Goal: Transaction & Acquisition: Download file/media

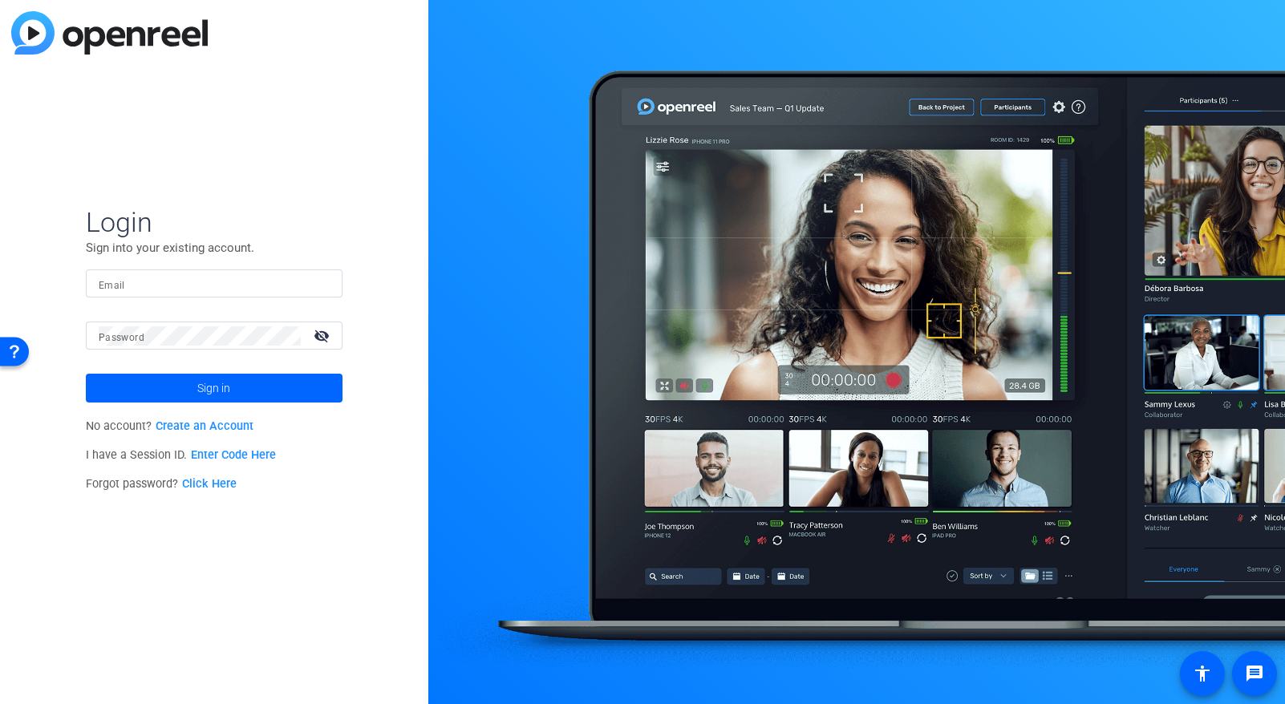
click at [180, 320] on form "Login Sign into your existing account. Email Password visibility_off Sign in" at bounding box center [214, 303] width 257 height 197
click at [184, 310] on mat-form-field "Email" at bounding box center [214, 296] width 257 height 52
click at [152, 291] on input "Email" at bounding box center [214, 283] width 231 height 19
type input "[EMAIL_ADDRESS][DOMAIN_NAME]"
drag, startPoint x: 561, startPoint y: 703, endPoint x: 220, endPoint y: 345, distance: 494.8
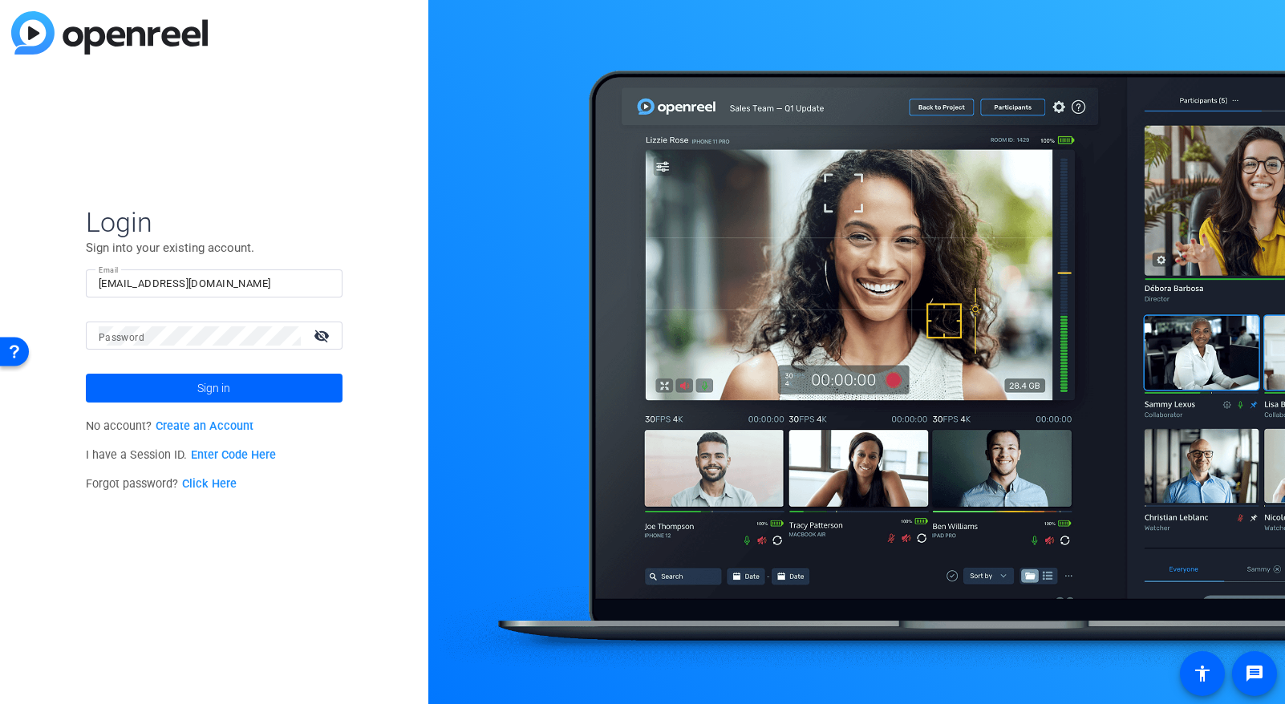
click at [220, 345] on div at bounding box center [200, 336] width 202 height 28
click at [197, 394] on span "Sign in" at bounding box center [213, 388] width 33 height 40
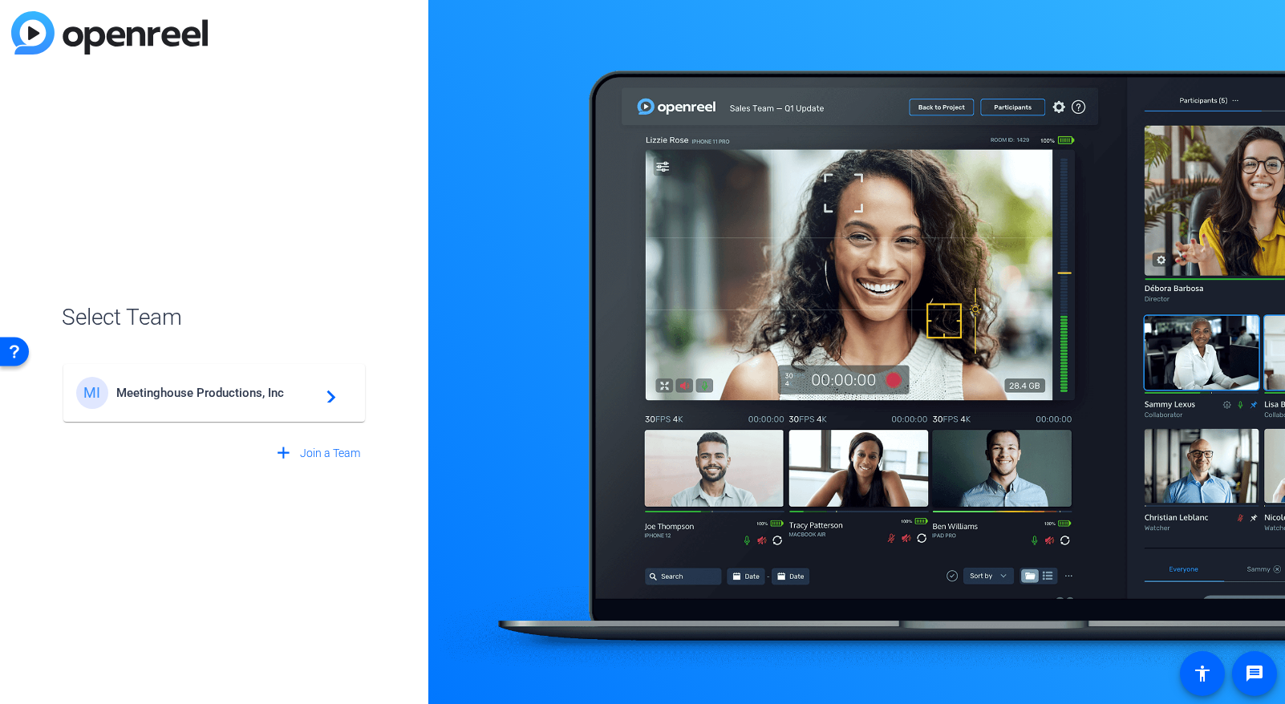
drag, startPoint x: 233, startPoint y: 397, endPoint x: 242, endPoint y: 403, distance: 10.5
click at [233, 397] on span "Meetinghouse Productions, Inc" at bounding box center [216, 393] width 201 height 14
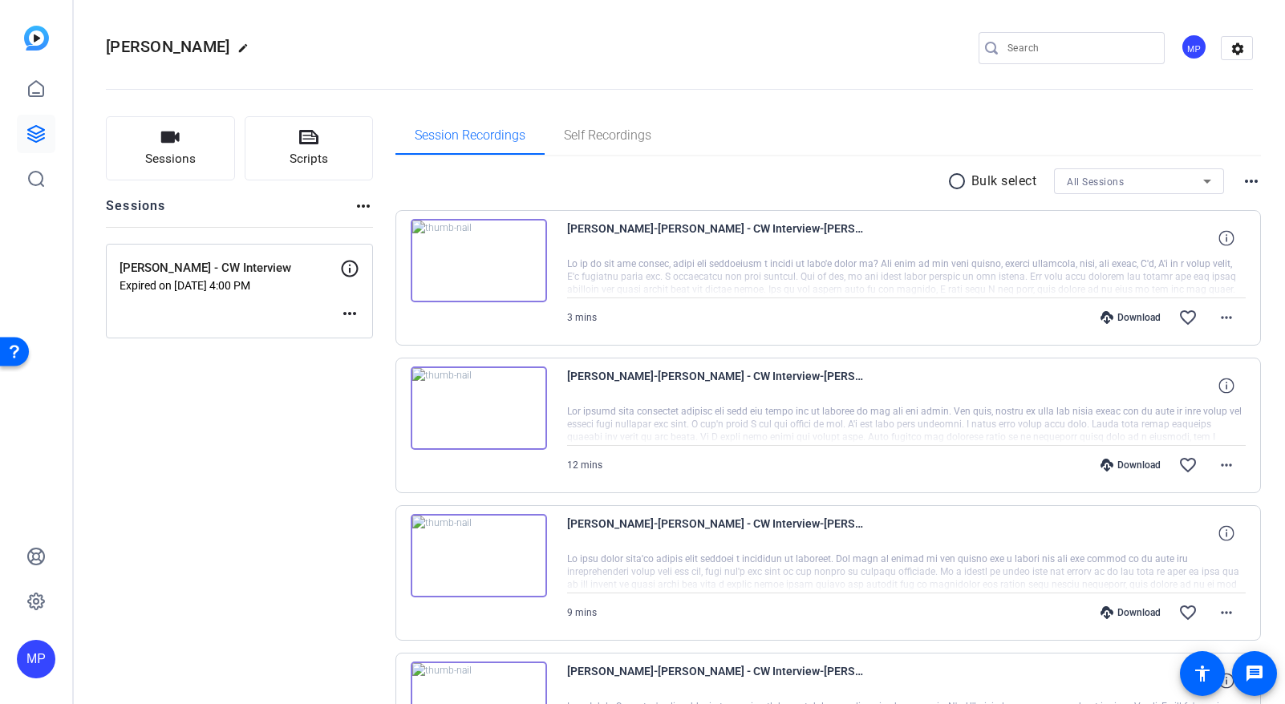
drag, startPoint x: 394, startPoint y: 703, endPoint x: 250, endPoint y: 505, distance: 244.7
click at [39, 93] on icon at bounding box center [36, 88] width 14 height 15
click at [39, 92] on icon at bounding box center [36, 88] width 14 height 15
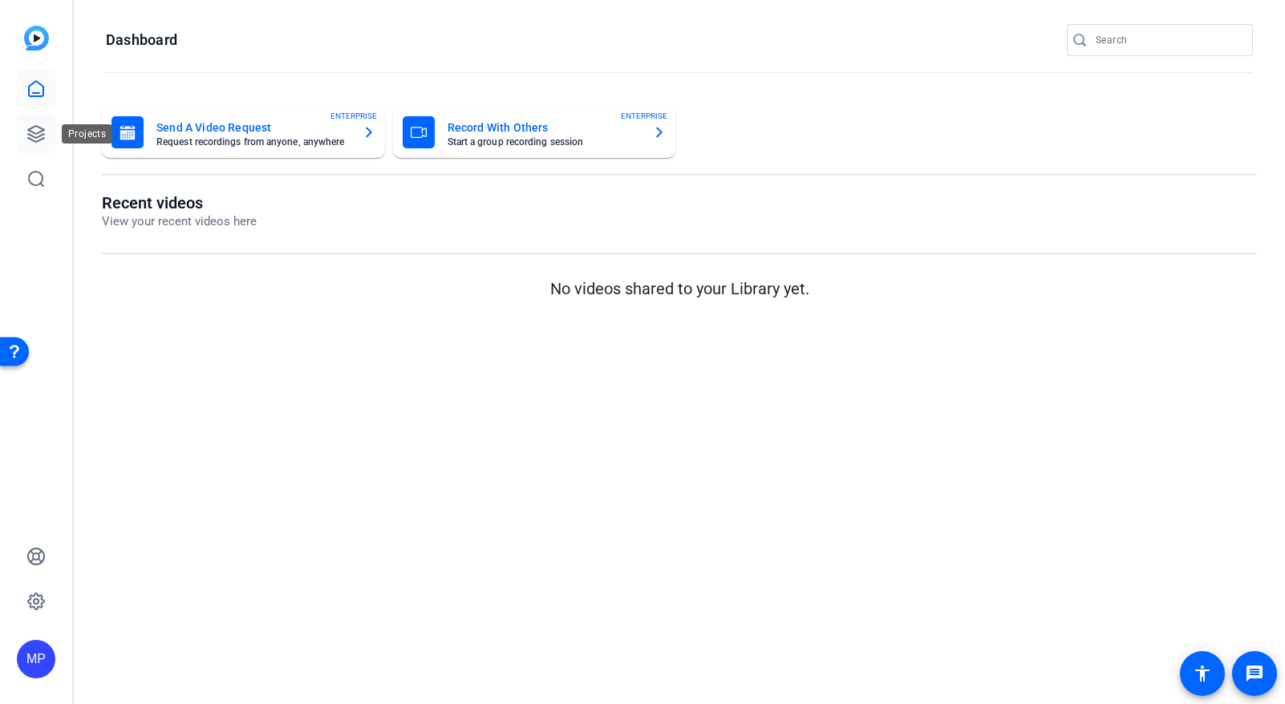
click at [34, 136] on icon at bounding box center [35, 133] width 19 height 19
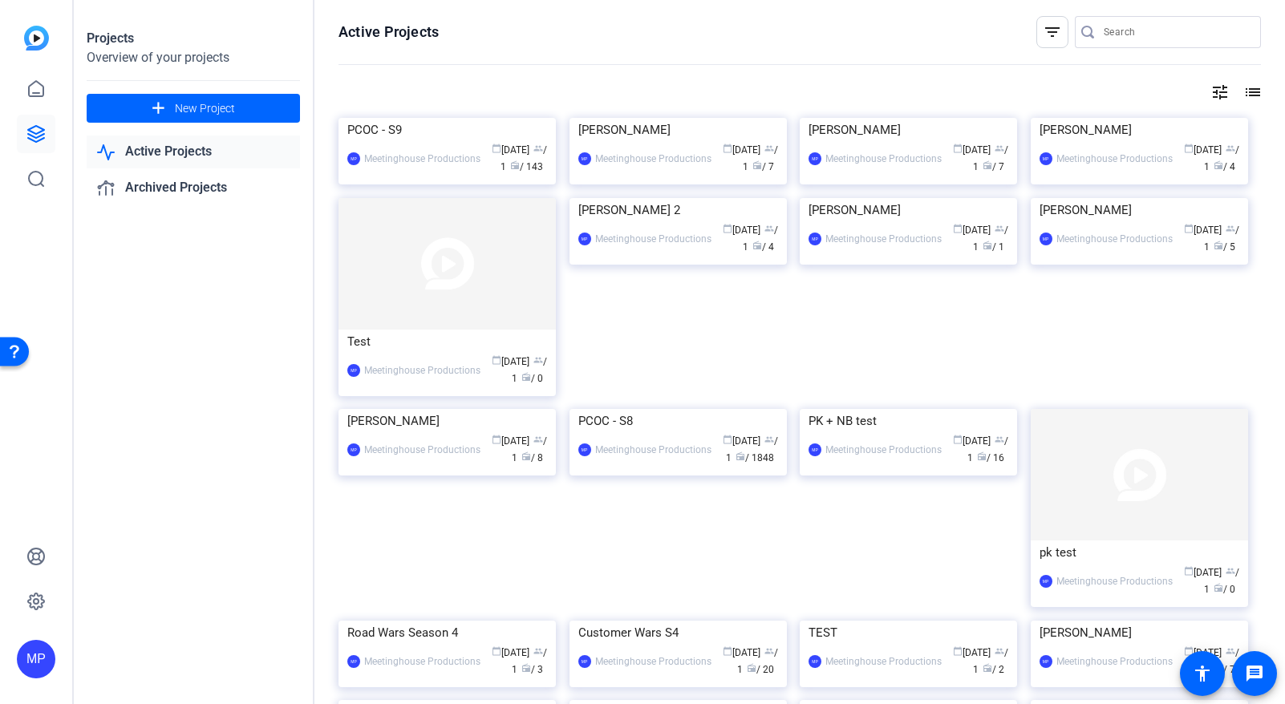
click at [389, 142] on div "PCOC - S9" at bounding box center [447, 130] width 200 height 24
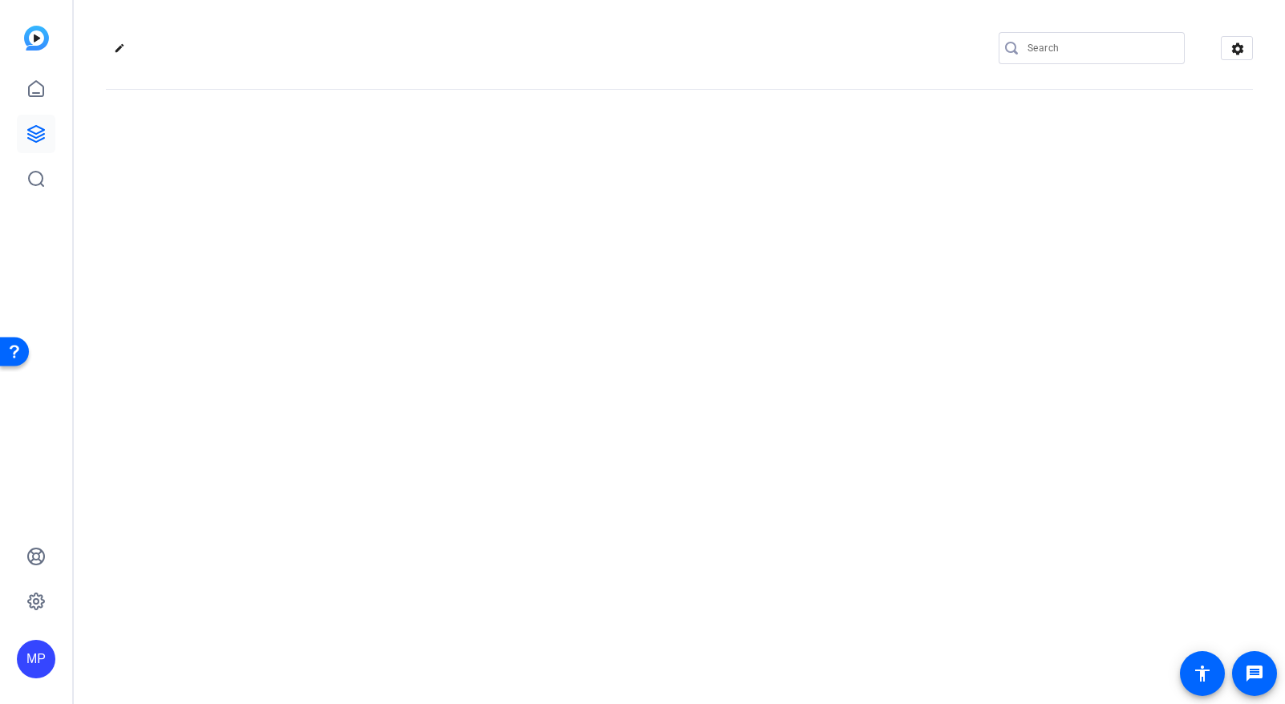
click at [389, 257] on div "edit settings" at bounding box center [679, 352] width 1211 height 704
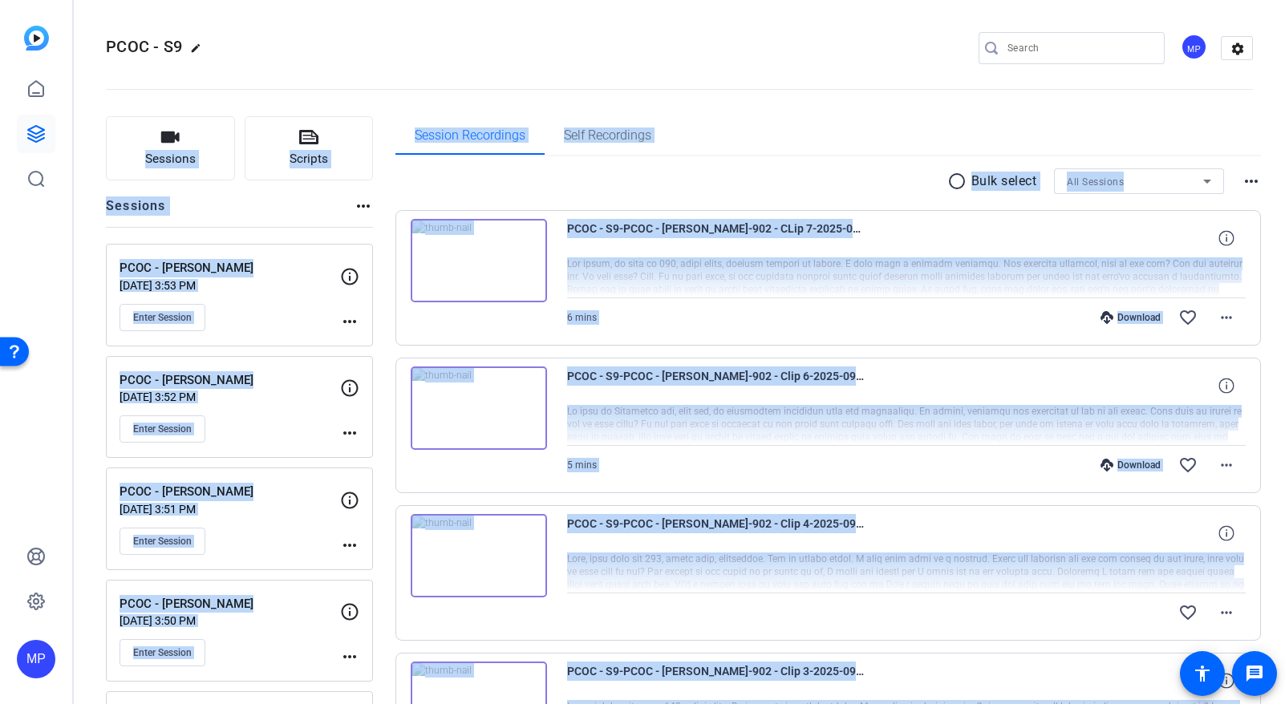
drag, startPoint x: 863, startPoint y: 79, endPoint x: 175, endPoint y: 2, distance: 692.5
click at [863, 79] on openreel-divider-bar at bounding box center [679, 84] width 1147 height 49
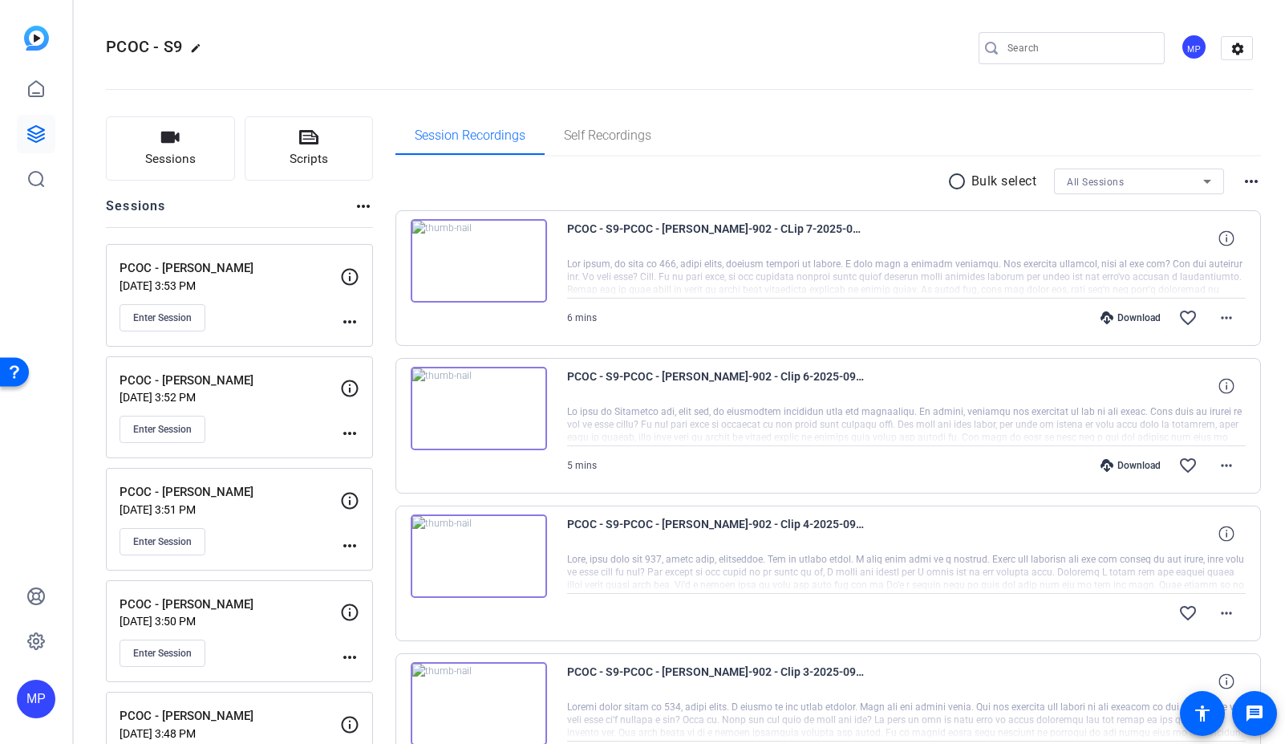
click at [1137, 183] on div "All Sessions" at bounding box center [1135, 182] width 136 height 20
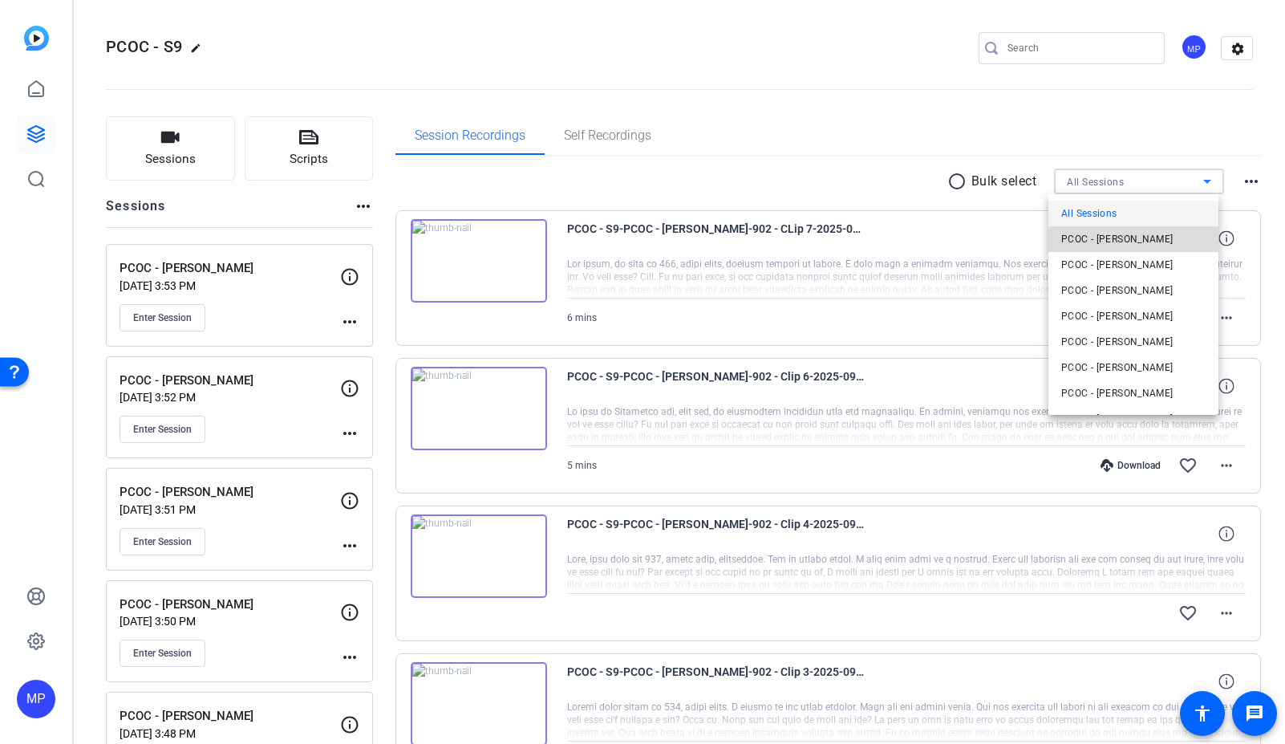
click at [1141, 241] on span "PCOC - [PERSON_NAME]" at bounding box center [1117, 238] width 112 height 19
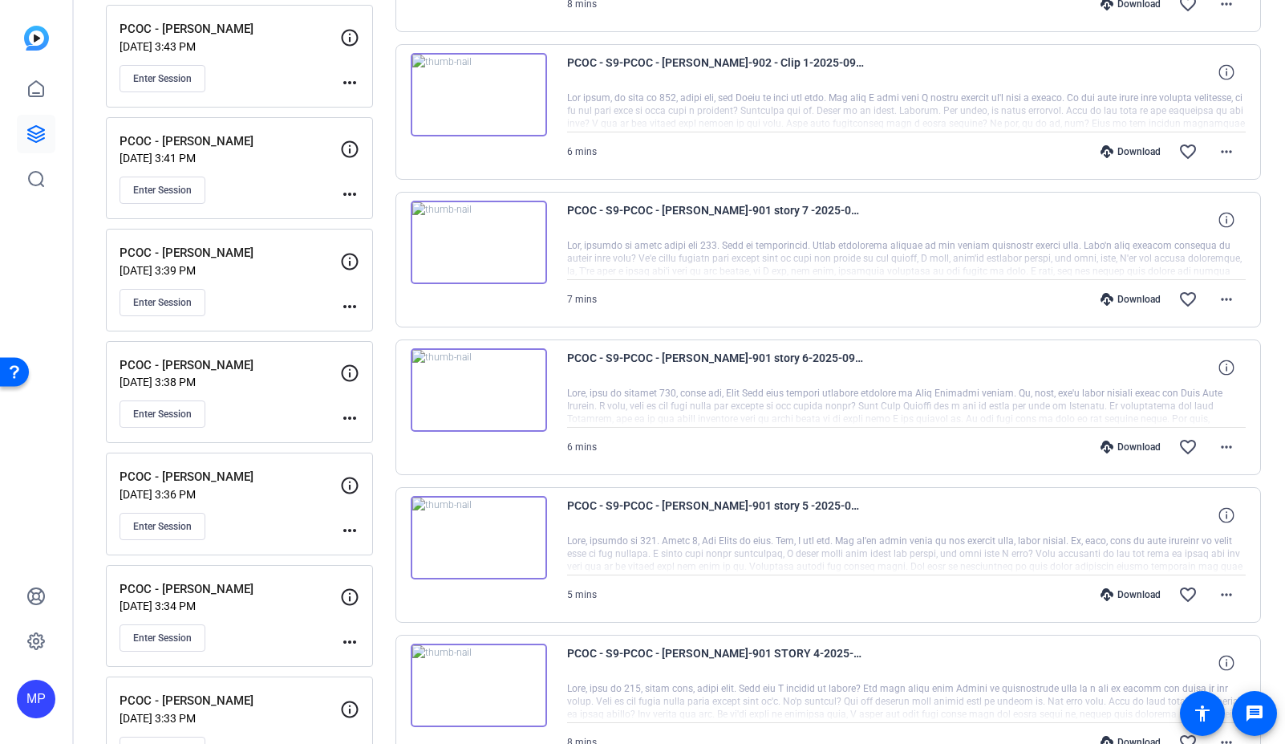
scroll to position [1077, 0]
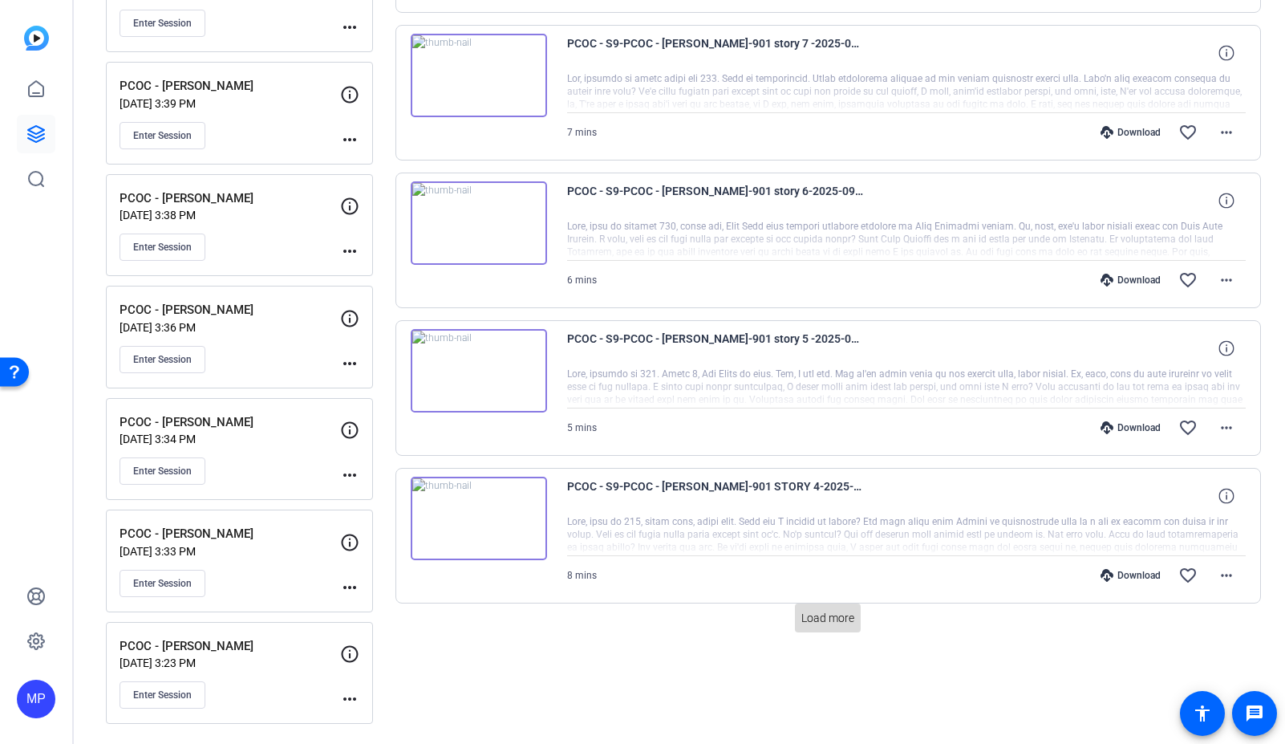
click at [838, 621] on span "Load more" at bounding box center [827, 618] width 53 height 17
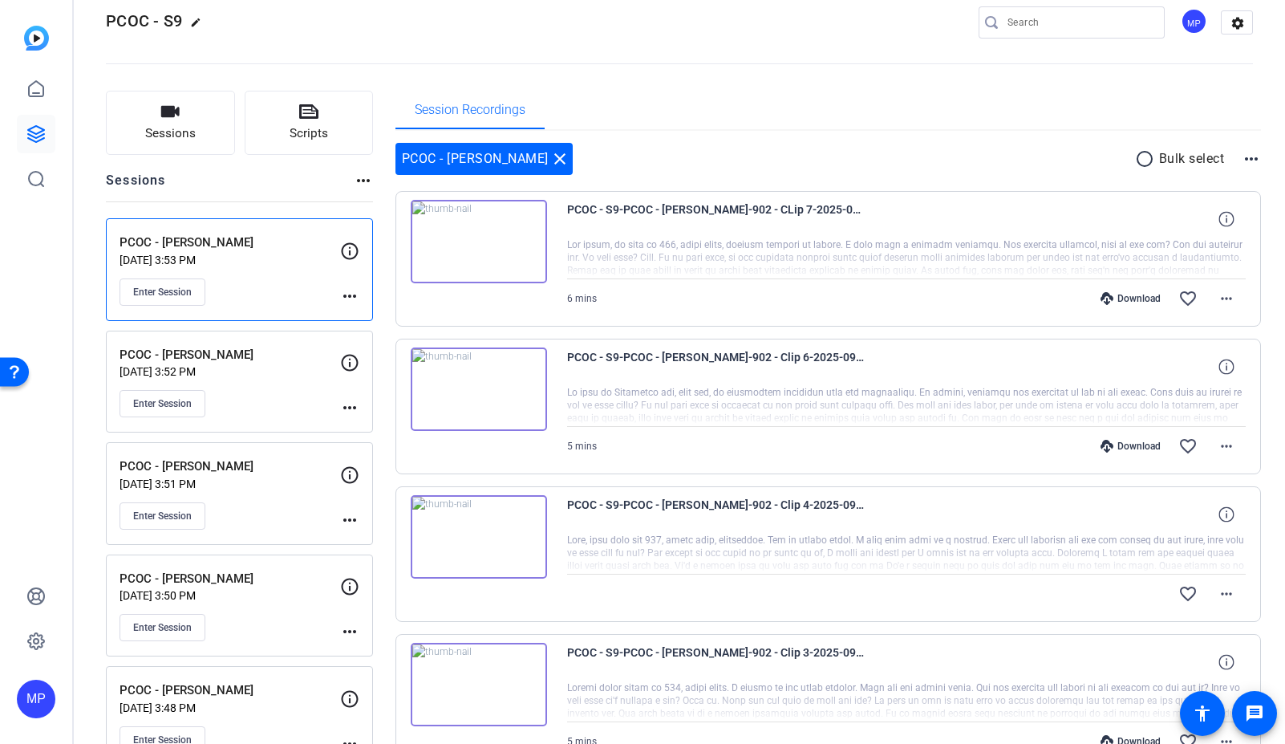
scroll to position [0, 0]
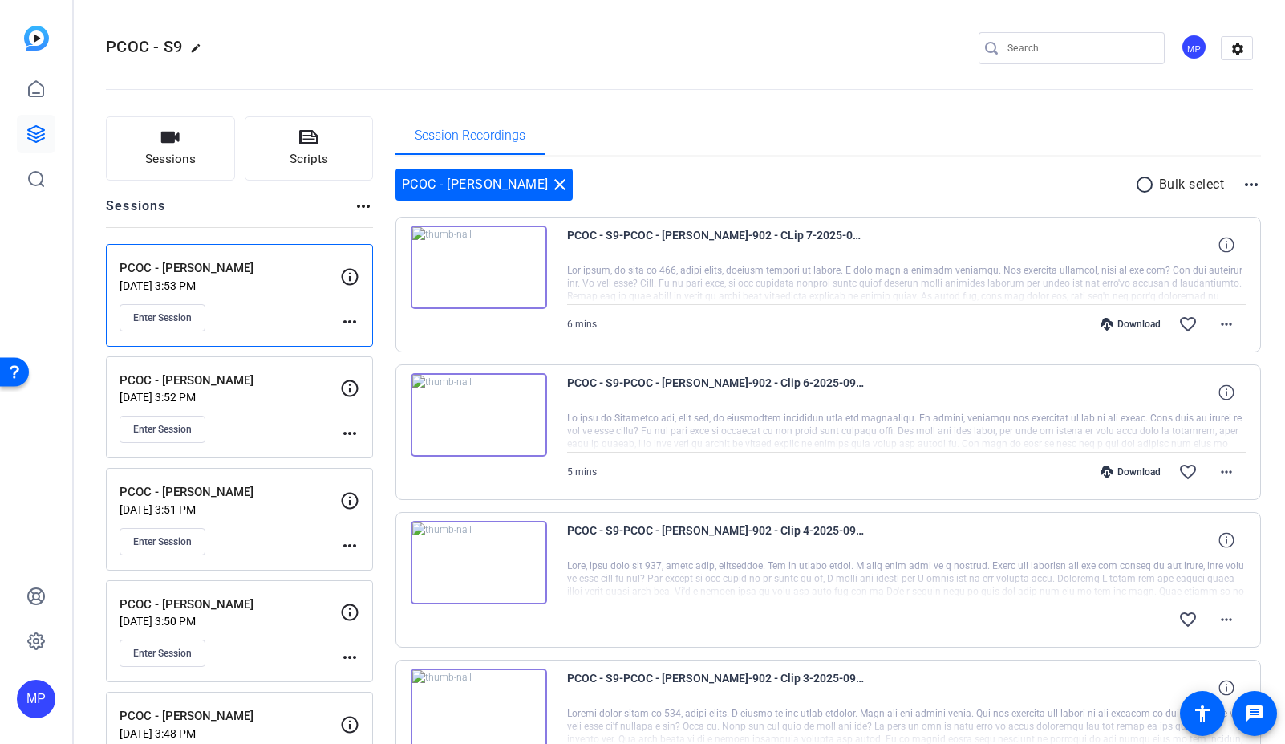
click at [1142, 184] on mat-icon "radio_button_unchecked" at bounding box center [1147, 184] width 24 height 19
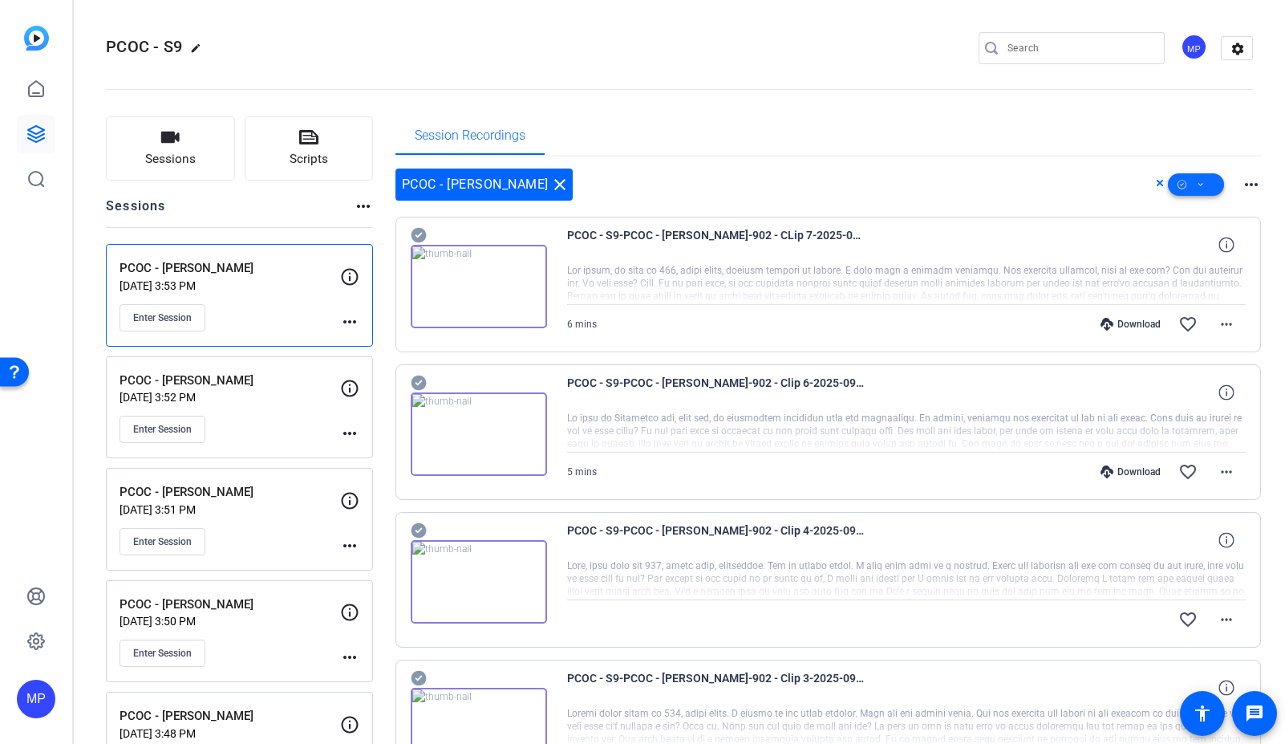
click at [1198, 188] on icon at bounding box center [1201, 185] width 8 height 20
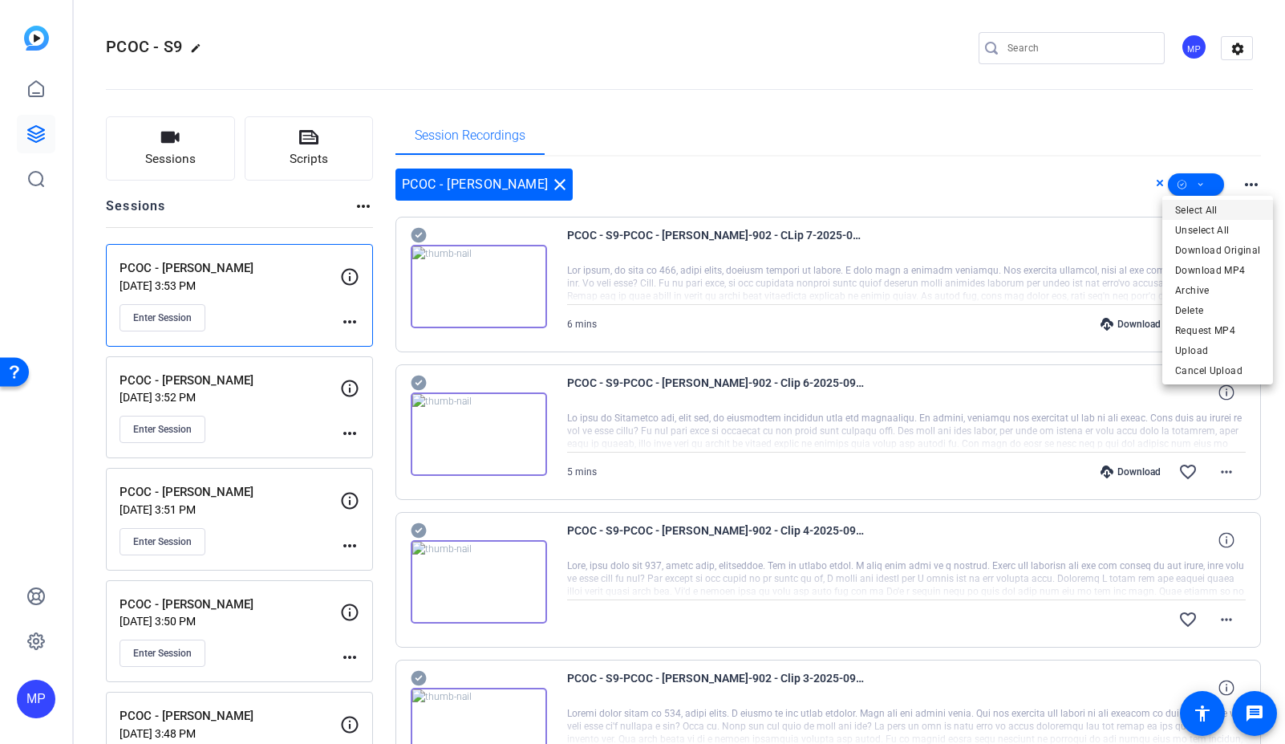
click at [1207, 209] on span "Select All" at bounding box center [1217, 210] width 85 height 19
click at [1218, 250] on span "Download Original" at bounding box center [1217, 250] width 85 height 19
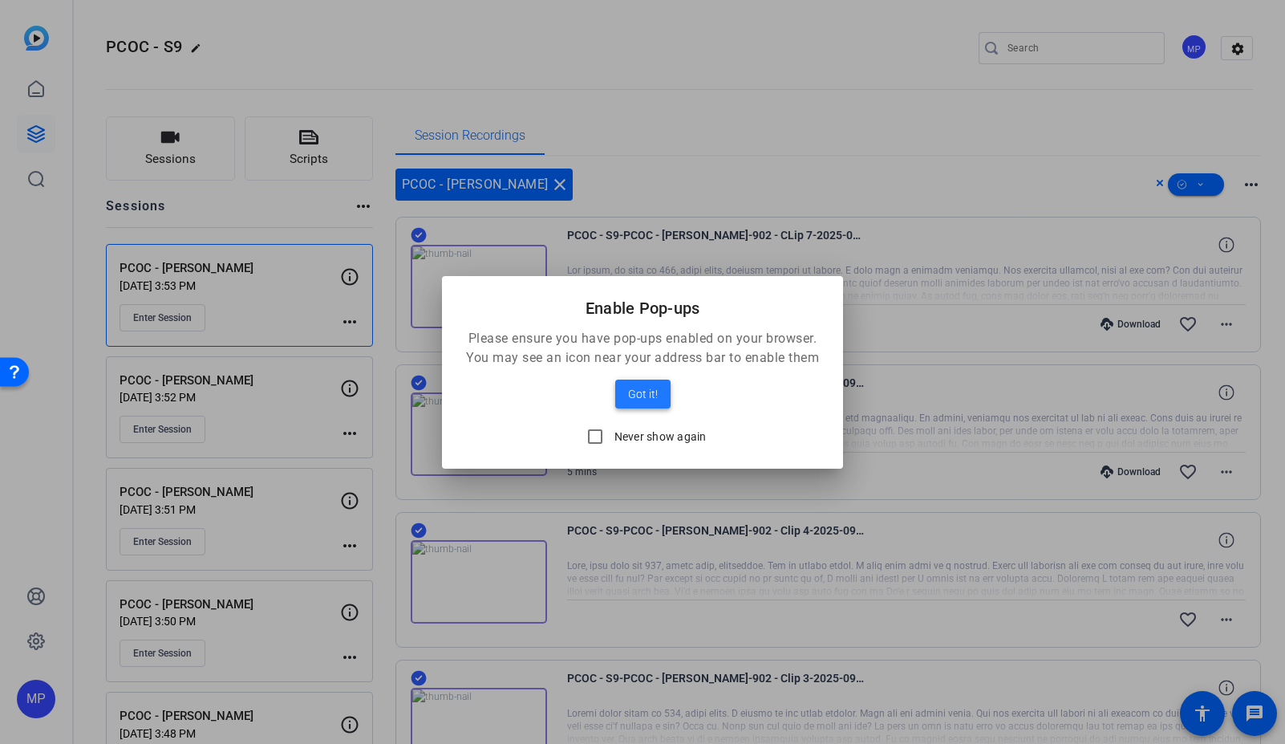
click at [640, 395] on span "Got it!" at bounding box center [643, 393] width 30 height 19
